Goal: Information Seeking & Learning: Understand process/instructions

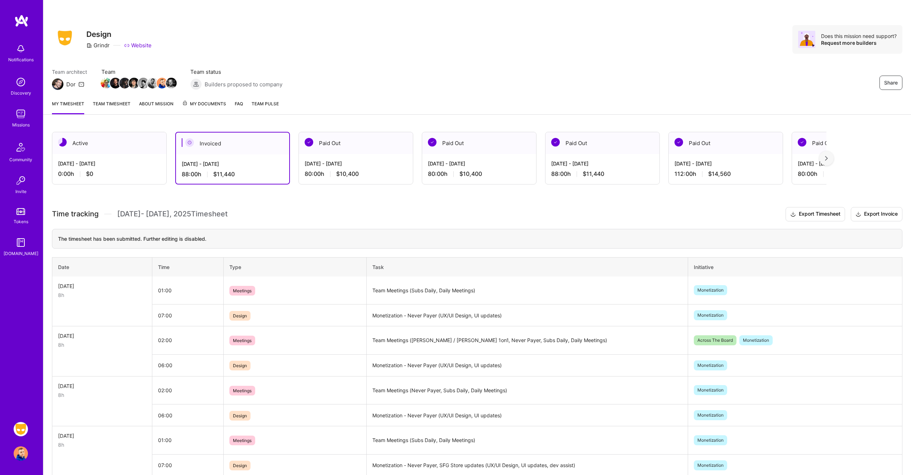
scroll to position [405, 0]
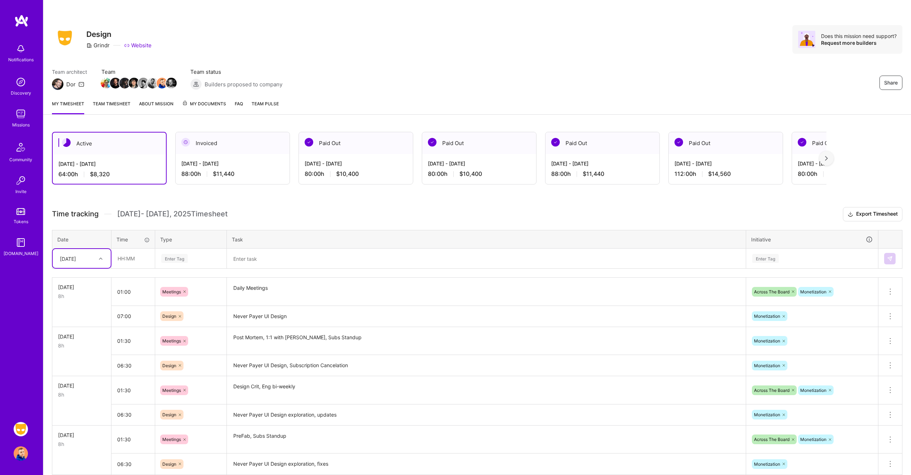
scroll to position [54, 0]
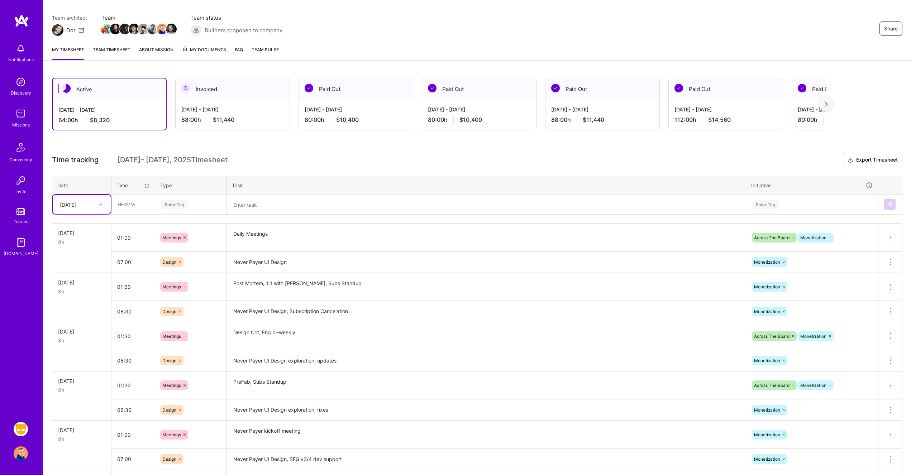
click at [20, 21] on img at bounding box center [21, 20] width 14 height 13
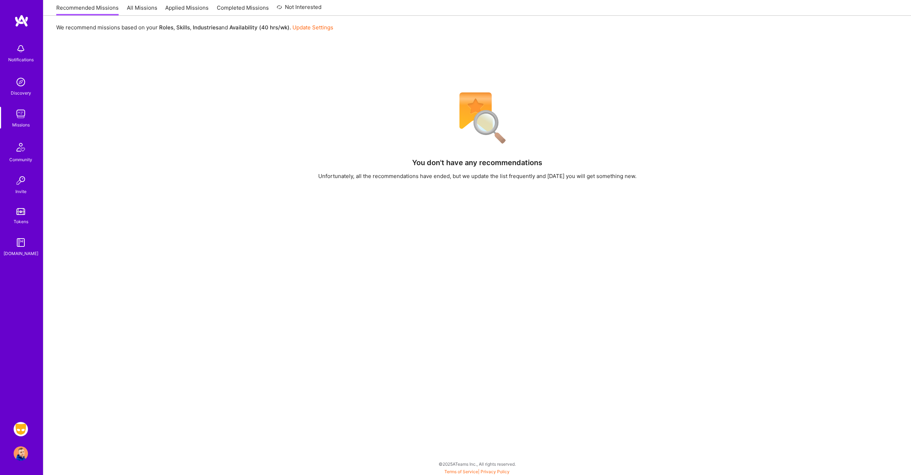
scroll to position [78, 0]
click at [457, 471] on link "Terms of Service" at bounding box center [461, 471] width 34 height 5
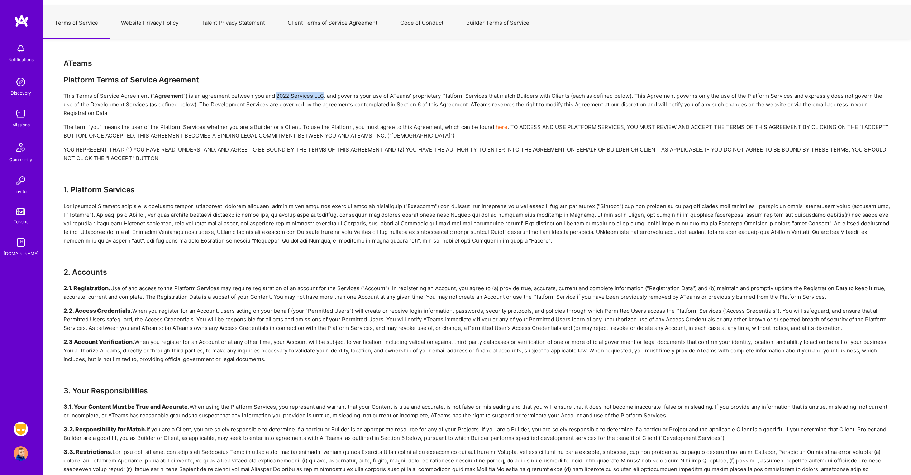
drag, startPoint x: 275, startPoint y: 95, endPoint x: 323, endPoint y: 99, distance: 47.4
click at [323, 99] on div "This Terms of Service Agreement (“ Agreement ”) is an agreement between you and…" at bounding box center [476, 105] width 827 height 26
copy div "2022 Services LLC"
click at [357, 136] on div "The term "you" means the user of the Platform Services whether you are a Builde…" at bounding box center [476, 131] width 827 height 17
drag, startPoint x: 354, startPoint y: 135, endPoint x: 386, endPoint y: 134, distance: 32.6
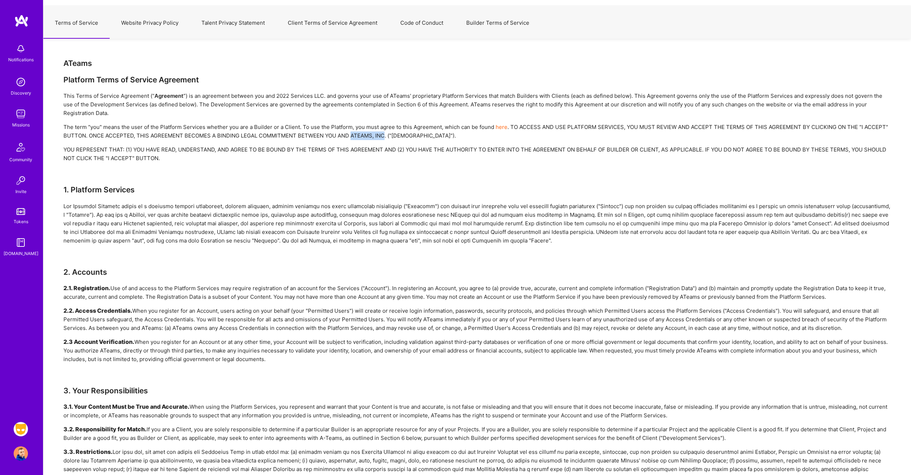
click at [386, 134] on div "The term "you" means the user of the Platform Services whether you are a Builde…" at bounding box center [476, 131] width 827 height 17
copy div "ATEAMS, INC"
click at [443, 152] on div "YOU REPRESENT THAT: (1) YOU HAVE READ, UNDERSTAND, AND AGREE TO BE BOUND BY THE…" at bounding box center [476, 153] width 827 height 17
click at [500, 129] on link "here" at bounding box center [501, 127] width 12 height 7
click at [501, 126] on link "here" at bounding box center [501, 127] width 12 height 7
